Goal: Find specific page/section: Find specific page/section

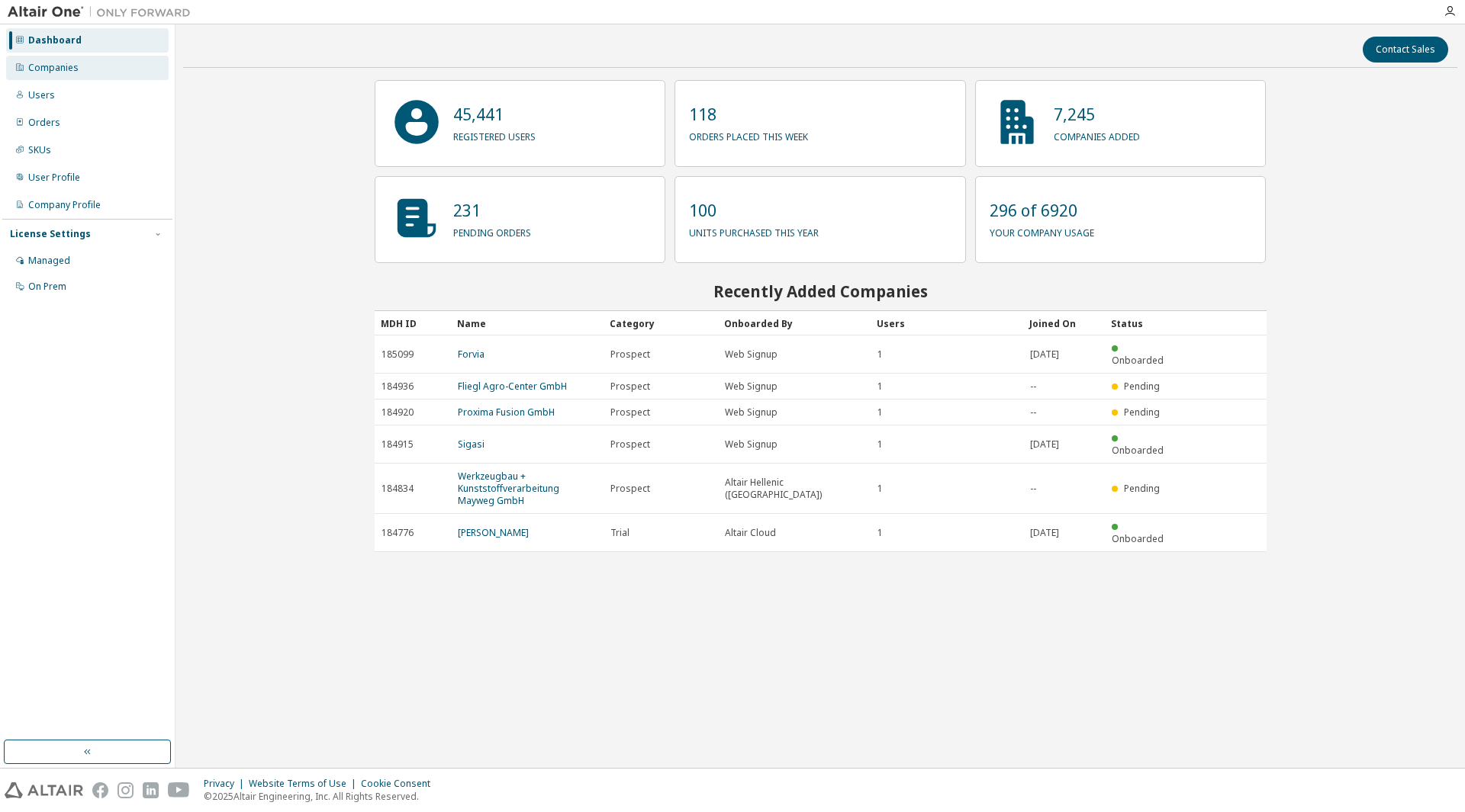
click at [70, 75] on div "Companies" at bounding box center [87, 67] width 162 height 25
